Goal: Transaction & Acquisition: Purchase product/service

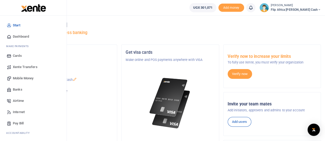
click at [23, 78] on span "Mobile Money" at bounding box center [23, 78] width 21 height 5
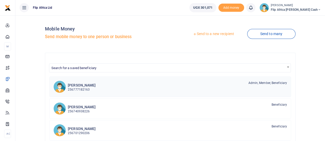
click at [73, 86] on h6 "[PERSON_NAME]" at bounding box center [82, 85] width 28 height 4
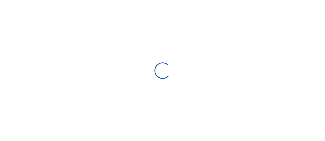
select select "Loading bundles"
select select
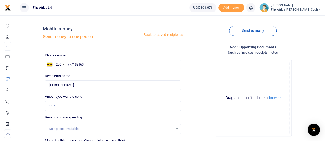
click at [88, 64] on input "777182163" at bounding box center [113, 65] width 136 height 10
type input "787582291"
type input "David Opolot"
type input "787582291"
click at [98, 84] on input "Found" at bounding box center [113, 86] width 136 height 10
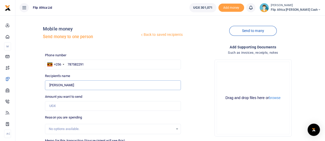
scroll to position [6, 0]
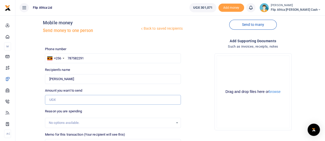
click at [71, 97] on input "Amount you want to send" at bounding box center [113, 100] width 136 height 10
type input "83,000"
click at [37, 102] on div "Back to saved recipients Mobile money Send money to one person Send to many Pho…" at bounding box center [169, 101] width 305 height 176
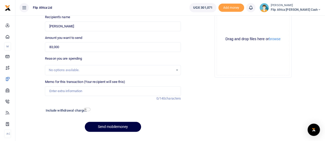
scroll to position [70, 0]
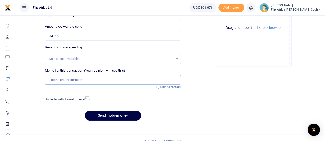
click at [72, 80] on input "Memo for this transaction (Your recipient will see this)" at bounding box center [113, 80] width 136 height 10
click at [67, 81] on input "Memo for this transaction (Your recipient will see this)" at bounding box center [113, 80] width 136 height 10
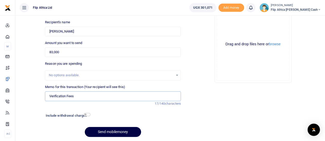
scroll to position [54, 0]
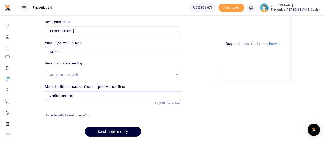
type input "Verification Fees"
click at [116, 131] on button "Send mobilemoney" at bounding box center [113, 132] width 56 height 10
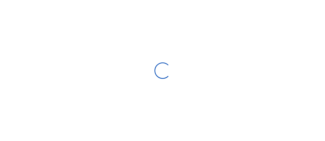
select select
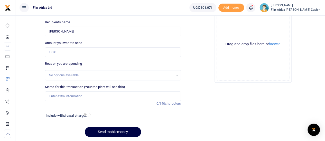
click at [253, 8] on icon at bounding box center [250, 8] width 5 height 6
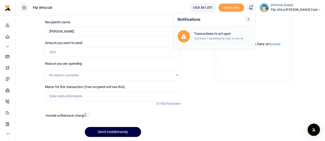
click at [224, 35] on h6 "Transactions to act upon" at bounding box center [222, 34] width 57 height 4
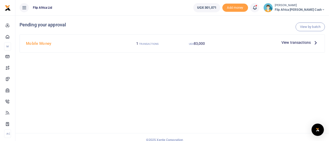
click at [297, 42] on span "View transactions" at bounding box center [295, 43] width 29 height 6
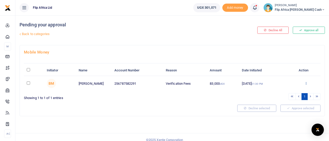
click at [305, 83] on icon at bounding box center [305, 84] width 3 height 4
click at [281, 91] on link "Approve" at bounding box center [287, 91] width 41 height 7
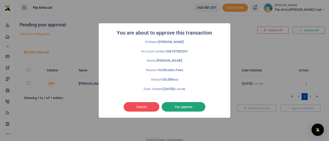
click at [186, 107] on button "Yes approve" at bounding box center [183, 107] width 44 height 10
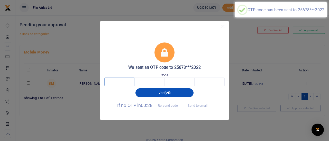
click at [117, 82] on input "text" at bounding box center [119, 82] width 30 height 9
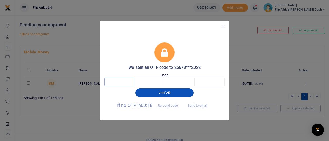
click at [119, 82] on input "text" at bounding box center [119, 82] width 30 height 9
type input "8"
type input "2"
type input "0"
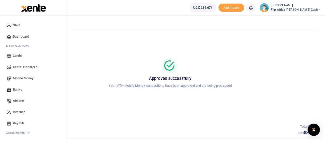
click at [19, 77] on span "Mobile Money" at bounding box center [23, 78] width 21 height 5
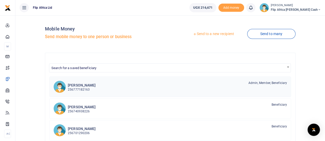
click at [80, 90] on p "256777182163" at bounding box center [82, 90] width 28 height 5
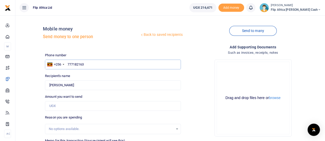
click at [84, 65] on input "777182163" at bounding box center [113, 65] width 136 height 10
type input "772207040"
type input "Joyce Nyamwenge Ochwo"
click at [92, 83] on input "Joyce Nyamwenge Ochwo" at bounding box center [113, 86] width 136 height 10
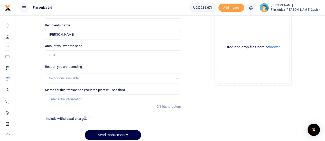
scroll to position [51, 0]
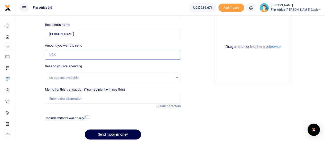
click at [73, 55] on input "Amount you want to send" at bounding box center [113, 55] width 136 height 10
type input "100,000"
click at [62, 100] on input "Memo for this transaction (Your recipient will see this)" at bounding box center [113, 99] width 136 height 10
click at [84, 98] on input "Staff Airtime for November" at bounding box center [113, 99] width 136 height 10
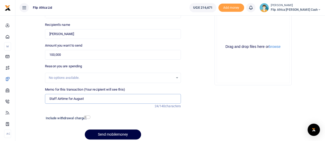
type input "Staff Airtime for August"
click at [211, 92] on div "Add supporting Documents Such as invoices, receipts, notes Drop your files here…" at bounding box center [253, 68] width 140 height 151
click at [118, 134] on button "Send mobilemoney" at bounding box center [113, 135] width 56 height 10
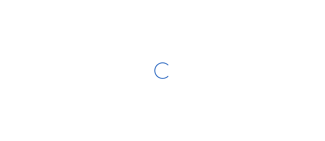
scroll to position [51, 0]
select select
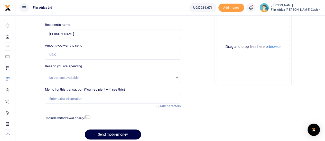
click at [253, 8] on span at bounding box center [253, 8] width 0 height 0
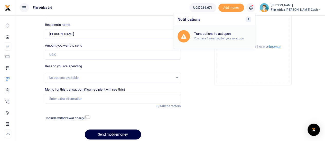
click at [225, 38] on small "You have 1 awaiting for your to act on" at bounding box center [219, 39] width 50 height 4
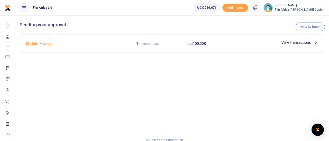
click at [289, 42] on span "View transactions" at bounding box center [295, 43] width 29 height 6
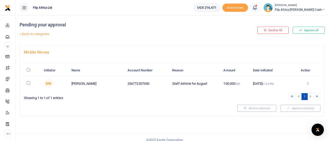
click at [307, 82] on icon at bounding box center [307, 84] width 3 height 4
click at [286, 91] on link "Approve" at bounding box center [288, 91] width 41 height 7
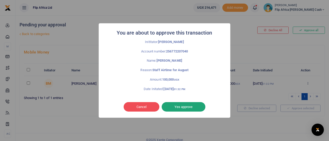
click at [189, 110] on button "Yes approve" at bounding box center [183, 107] width 44 height 10
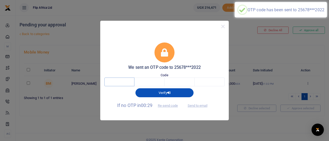
click at [119, 83] on input "text" at bounding box center [119, 82] width 30 height 9
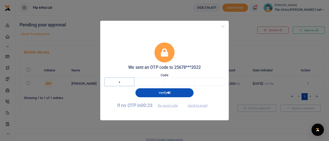
type input "5"
type input "1"
type input "7"
